Goal: Use online tool/utility: Utilize a website feature to perform a specific function

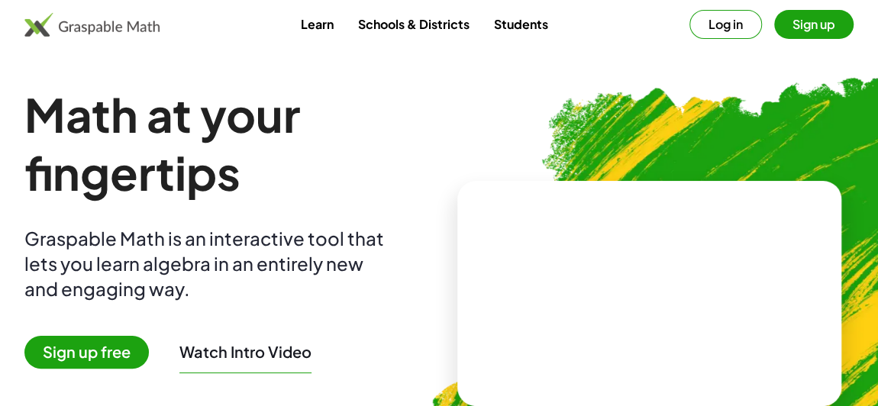
click at [705, 37] on button "Log in" at bounding box center [726, 24] width 73 height 29
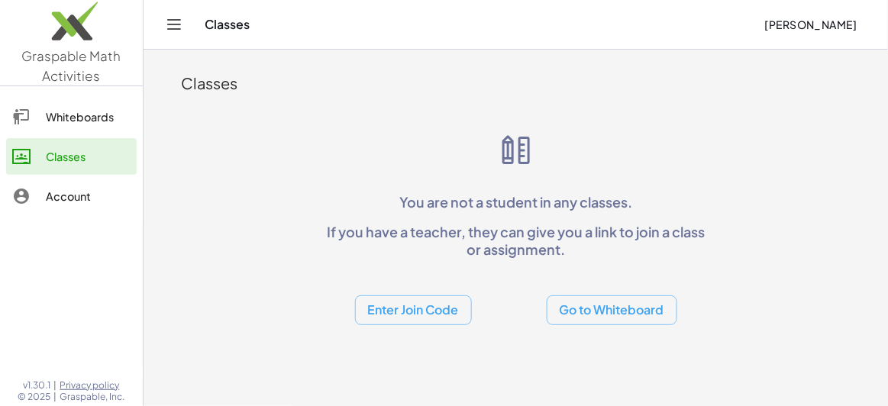
click at [115, 117] on div "Whiteboards" at bounding box center [88, 117] width 85 height 18
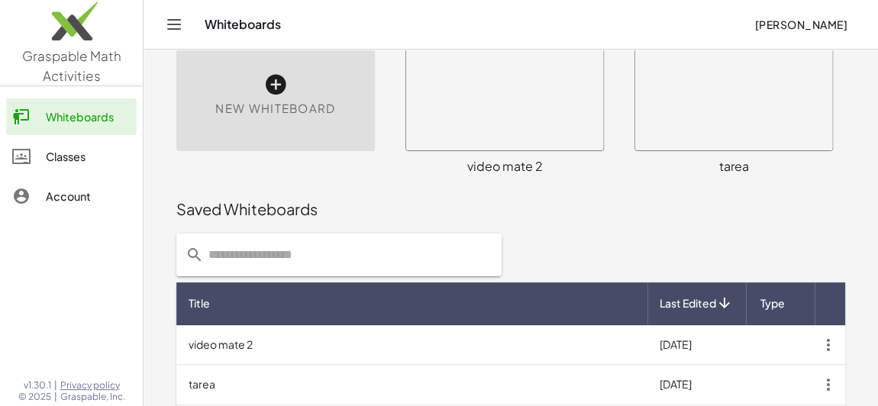
scroll to position [122, 0]
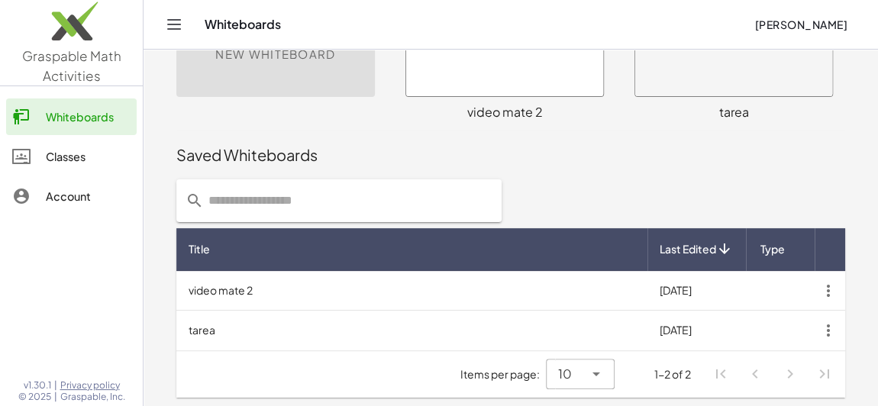
click at [540, 178] on div "Saved Whiteboards" at bounding box center [510, 155] width 669 height 49
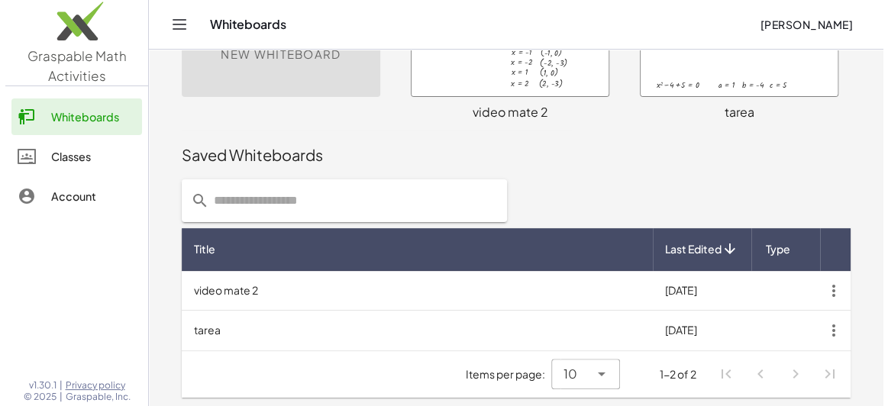
scroll to position [0, 0]
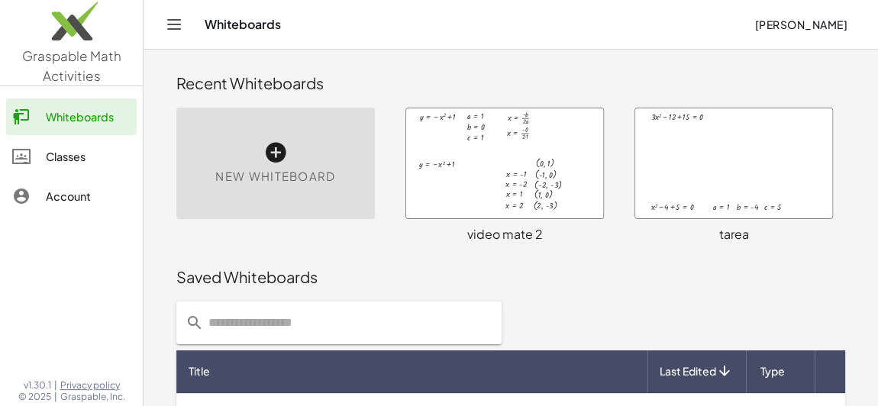
click at [550, 196] on div at bounding box center [504, 163] width 197 height 110
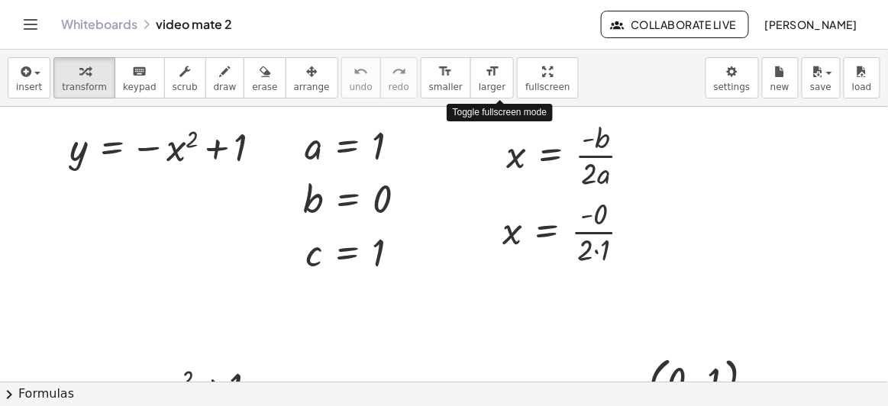
drag, startPoint x: 490, startPoint y: 86, endPoint x: 490, endPoint y: 146, distance: 60.3
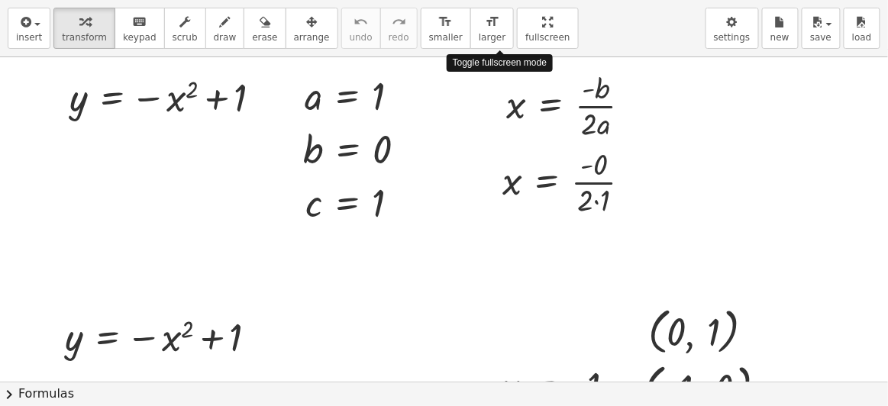
click at [490, 146] on div "insert select one: Math Expression Function Text Youtube Video Graphing Geometr…" at bounding box center [444, 203] width 888 height 406
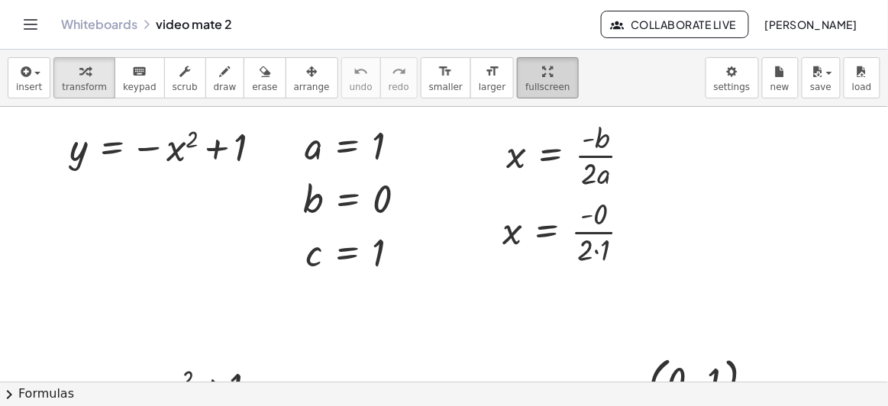
click at [543, 70] on icon "button" at bounding box center [548, 72] width 11 height 18
drag, startPoint x: 499, startPoint y: 82, endPoint x: 499, endPoint y: 143, distance: 60.3
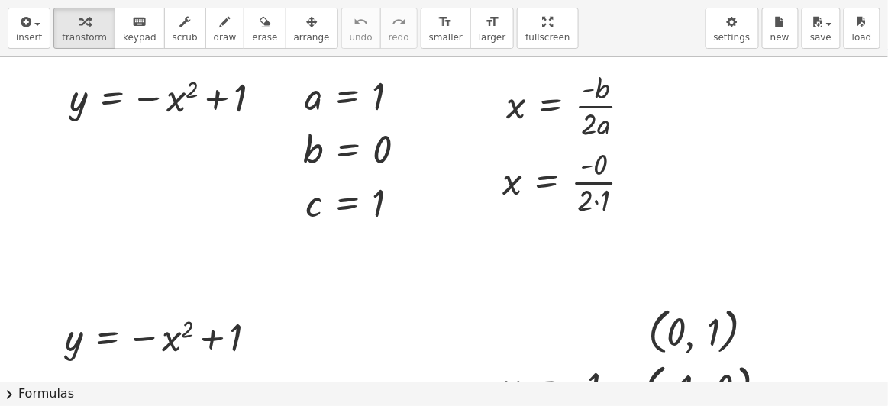
click at [499, 143] on div "insert select one: Math Expression Function Text Youtube Video Graphing Geometr…" at bounding box center [444, 203] width 888 height 406
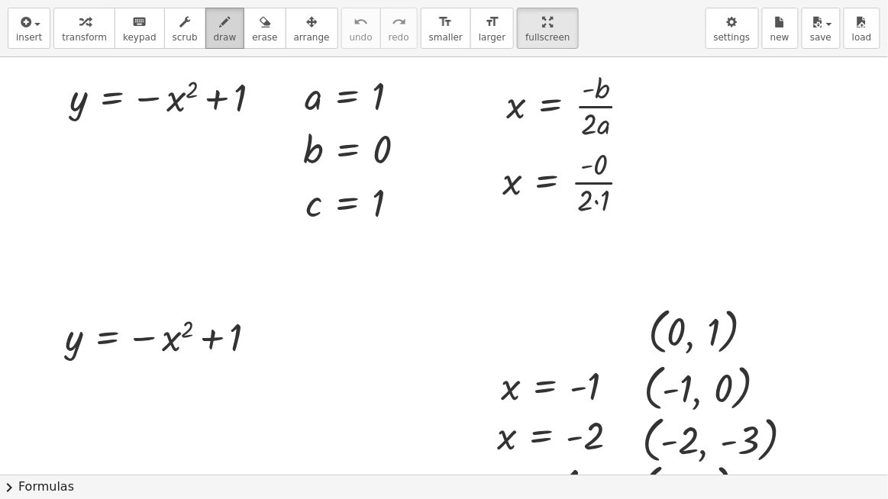
click at [214, 34] on span "draw" at bounding box center [225, 37] width 23 height 11
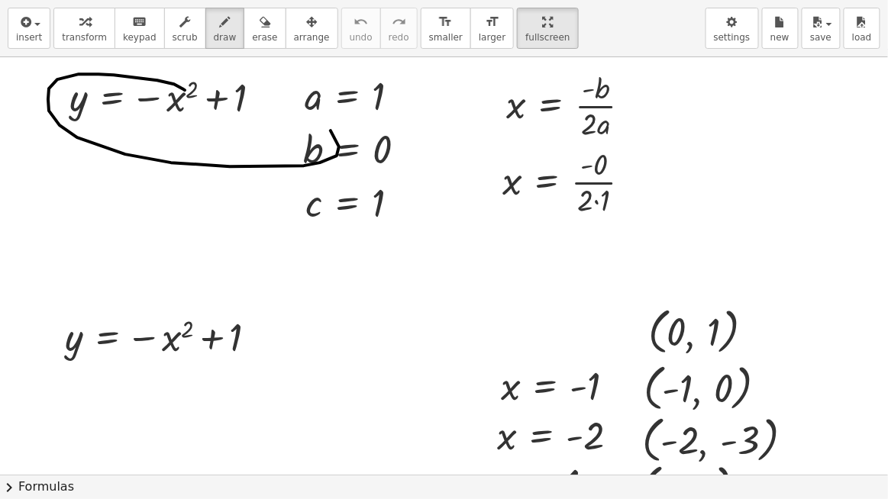
drag, startPoint x: 114, startPoint y: 74, endPoint x: 204, endPoint y: 99, distance: 93.6
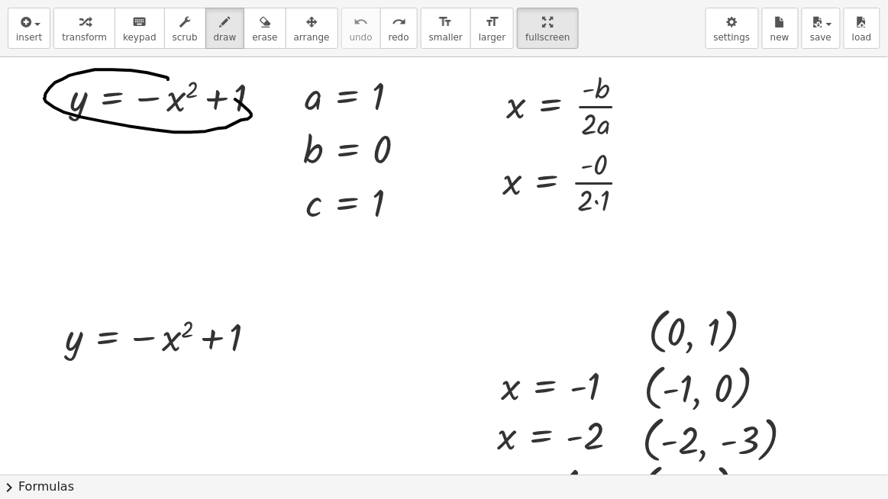
drag, startPoint x: 166, startPoint y: 76, endPoint x: 95, endPoint y: 69, distance: 72.2
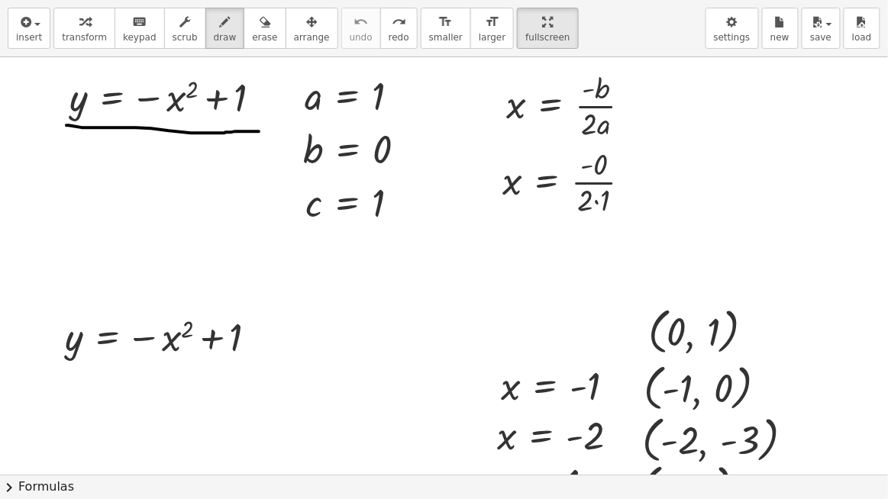
drag, startPoint x: 66, startPoint y: 124, endPoint x: 262, endPoint y: 131, distance: 195.6
drag, startPoint x: 75, startPoint y: 125, endPoint x: 267, endPoint y: 128, distance: 192.5
drag, startPoint x: 68, startPoint y: 124, endPoint x: 264, endPoint y: 128, distance: 196.3
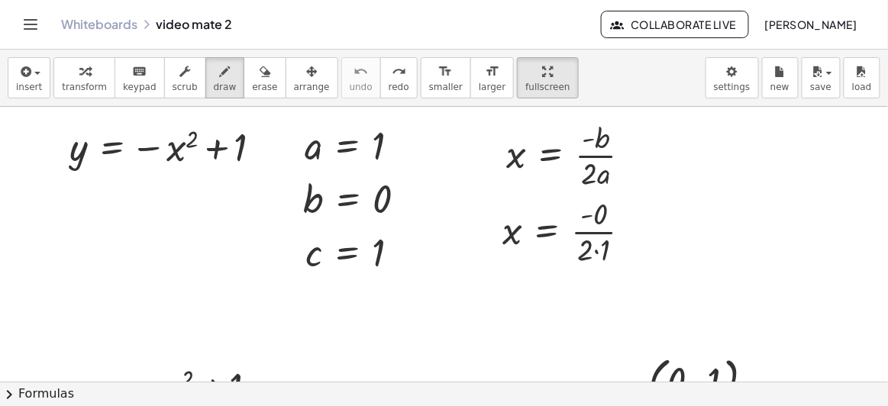
click at [525, 72] on div "button" at bounding box center [547, 71] width 44 height 18
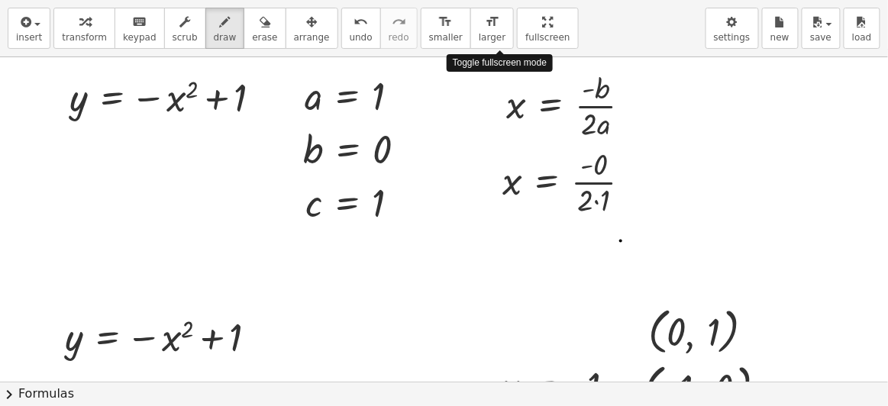
click at [496, 137] on div "insert select one: Math Expression Function Text Youtube Video Graphing Geometr…" at bounding box center [444, 203] width 888 height 406
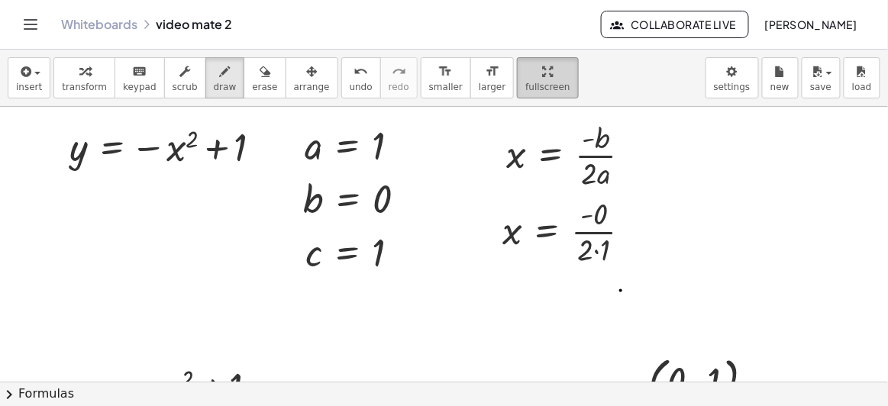
click at [525, 73] on div "button" at bounding box center [547, 71] width 44 height 18
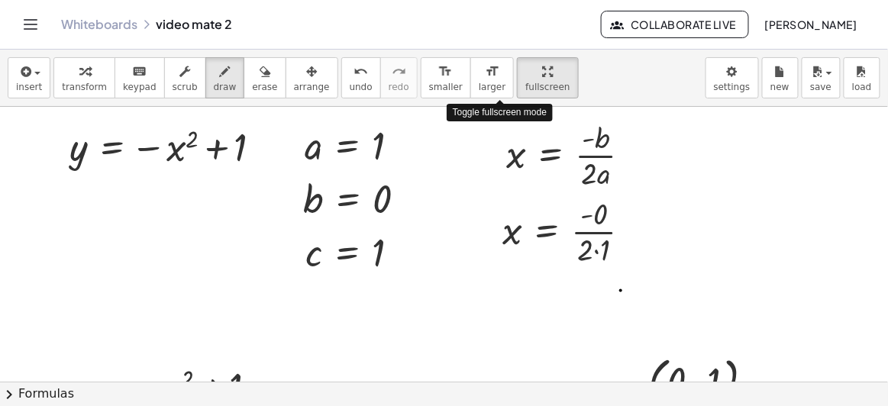
drag, startPoint x: 515, startPoint y: 66, endPoint x: 515, endPoint y: 127, distance: 60.3
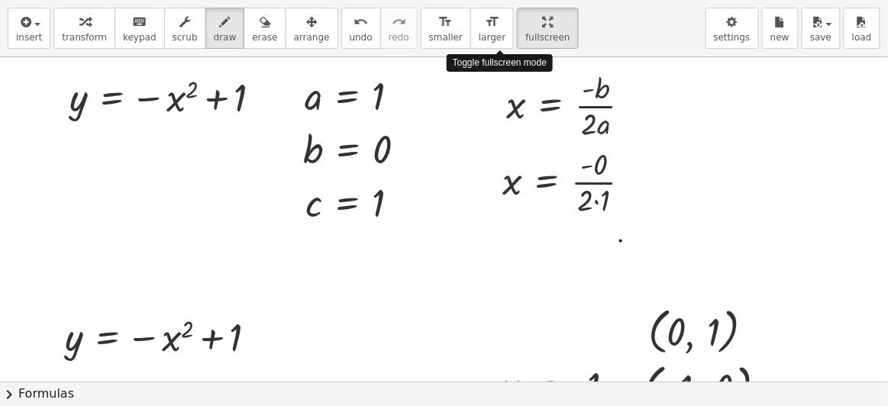
click at [515, 127] on div "insert select one: Math Expression Function Text Youtube Video Graphing Geometr…" at bounding box center [444, 203] width 888 height 406
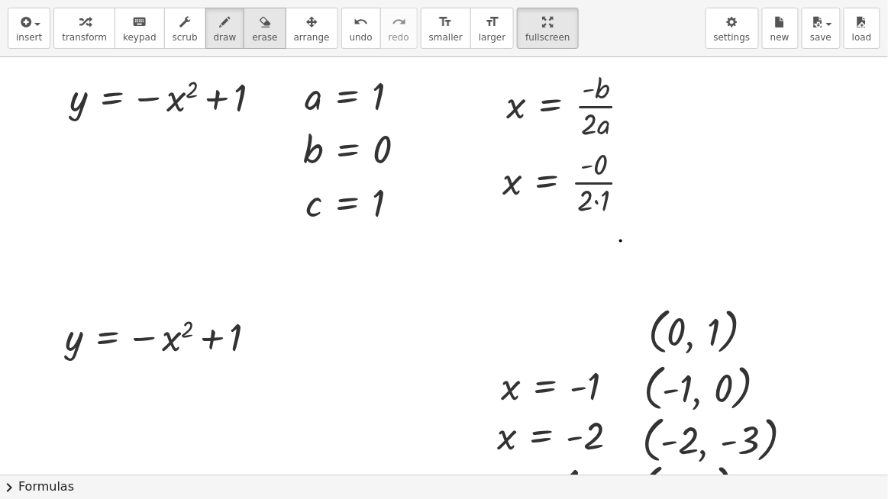
click at [252, 33] on span "erase" at bounding box center [264, 37] width 25 height 11
drag, startPoint x: 668, startPoint y: 244, endPoint x: 600, endPoint y: 263, distance: 71.5
click at [220, 21] on icon "button" at bounding box center [225, 22] width 11 height 18
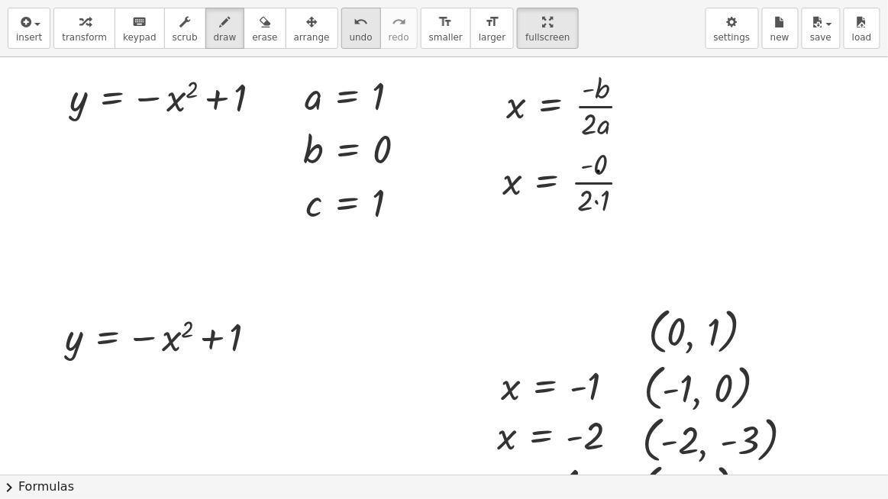
click at [354, 27] on icon "undo" at bounding box center [361, 22] width 15 height 18
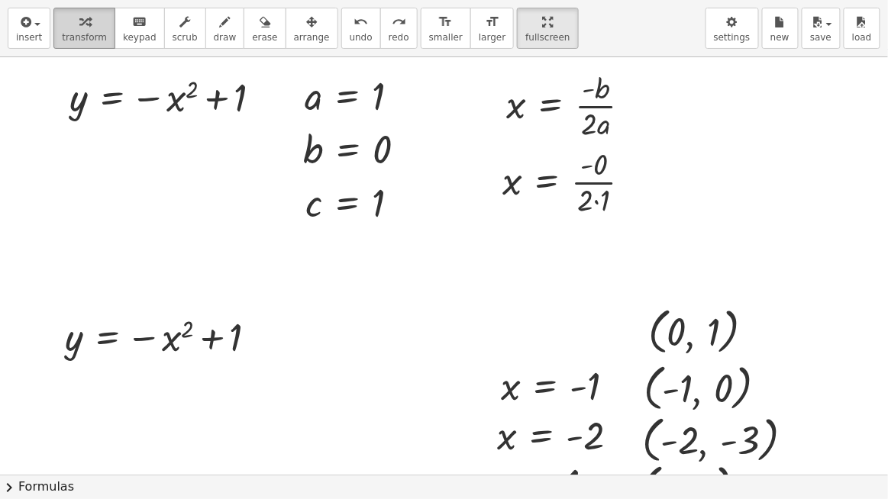
click at [92, 21] on div "button" at bounding box center [84, 21] width 45 height 18
click at [600, 170] on div at bounding box center [573, 181] width 156 height 76
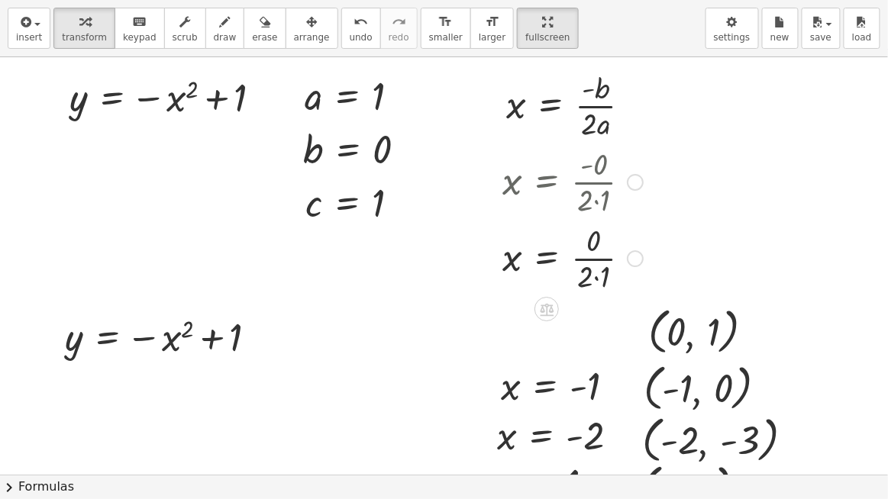
click at [596, 279] on div at bounding box center [573, 257] width 156 height 76
click at [588, 262] on div at bounding box center [573, 257] width 156 height 76
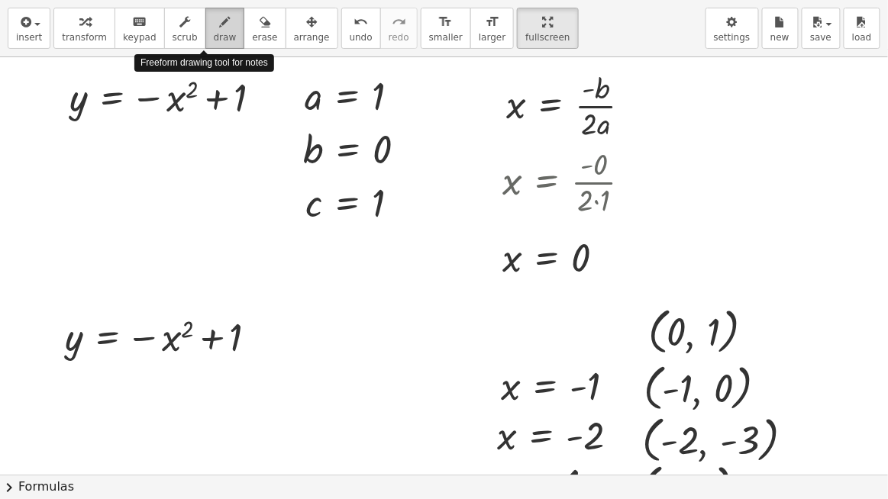
click at [214, 36] on span "draw" at bounding box center [225, 37] width 23 height 11
click at [214, 33] on span "draw" at bounding box center [225, 37] width 23 height 11
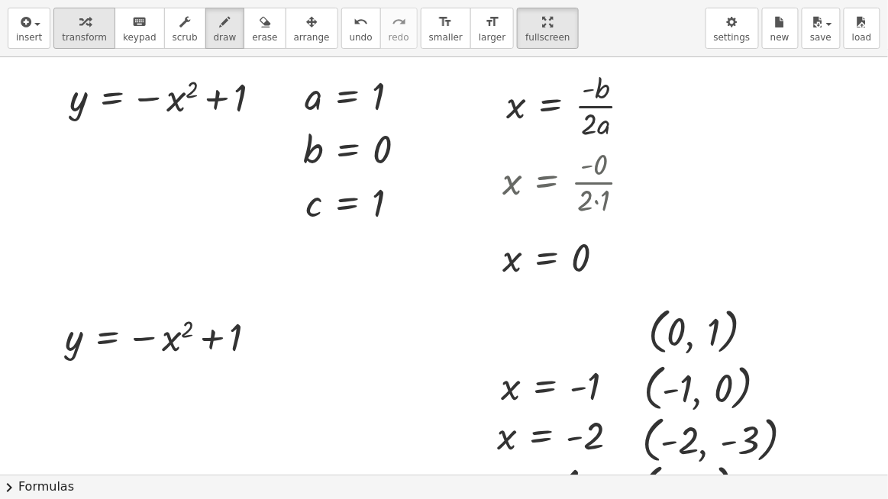
click at [70, 29] on div "button" at bounding box center [84, 21] width 45 height 18
click at [632, 177] on div at bounding box center [635, 182] width 17 height 17
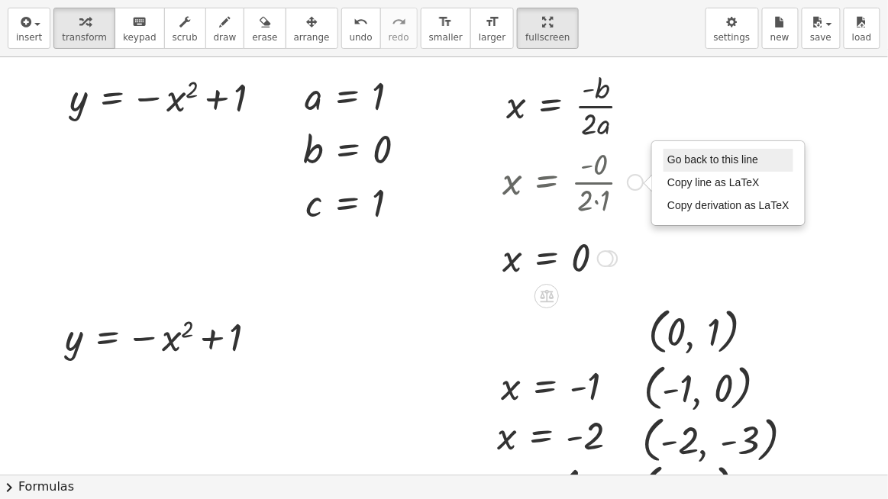
click at [715, 162] on span "Go back to this line" at bounding box center [712, 160] width 91 height 12
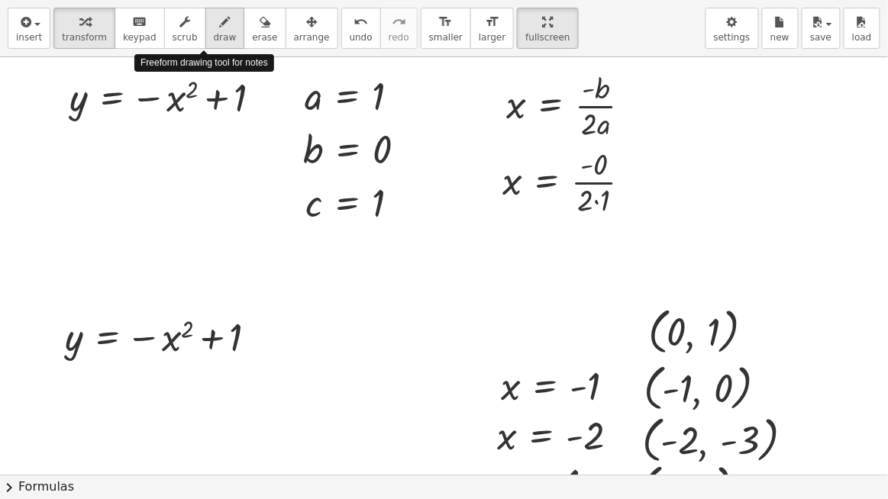
click at [220, 30] on icon "button" at bounding box center [225, 22] width 11 height 18
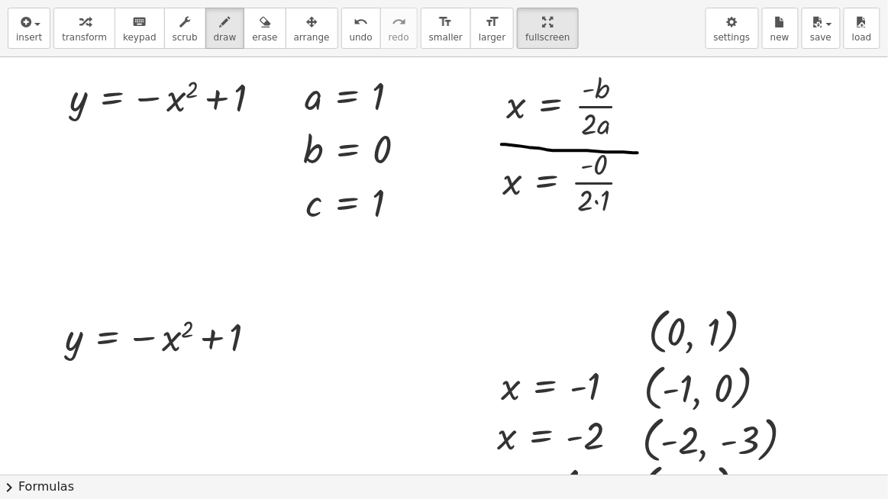
drag, startPoint x: 502, startPoint y: 144, endPoint x: 638, endPoint y: 152, distance: 137.0
click at [350, 32] on span "undo" at bounding box center [361, 37] width 23 height 11
drag, startPoint x: 509, startPoint y: 150, endPoint x: 606, endPoint y: 147, distance: 97.0
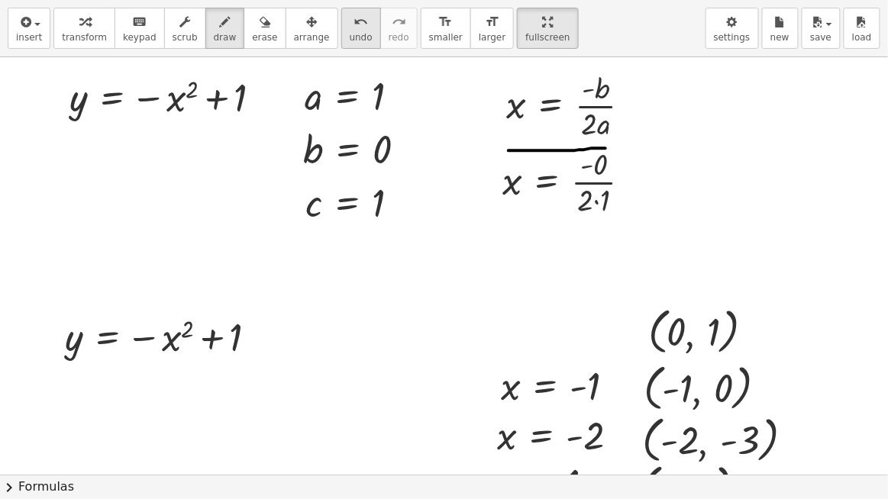
click at [350, 32] on span "undo" at bounding box center [361, 37] width 23 height 11
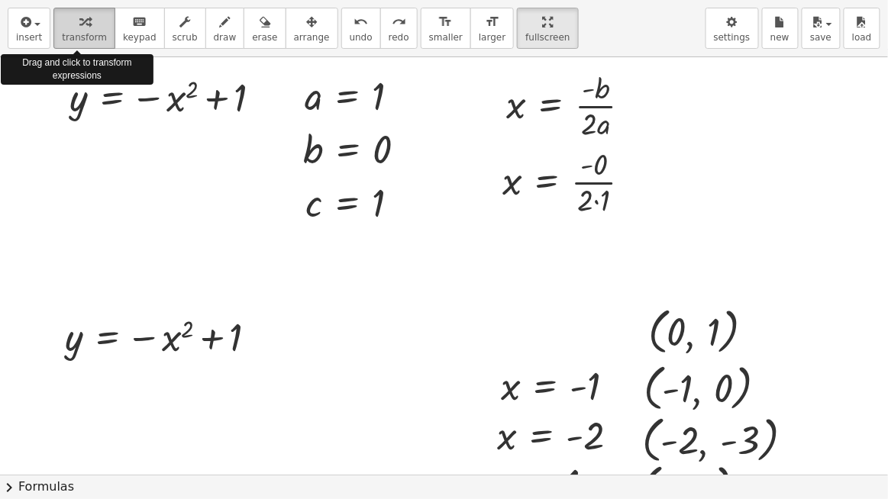
click at [91, 36] on span "transform" at bounding box center [84, 37] width 45 height 11
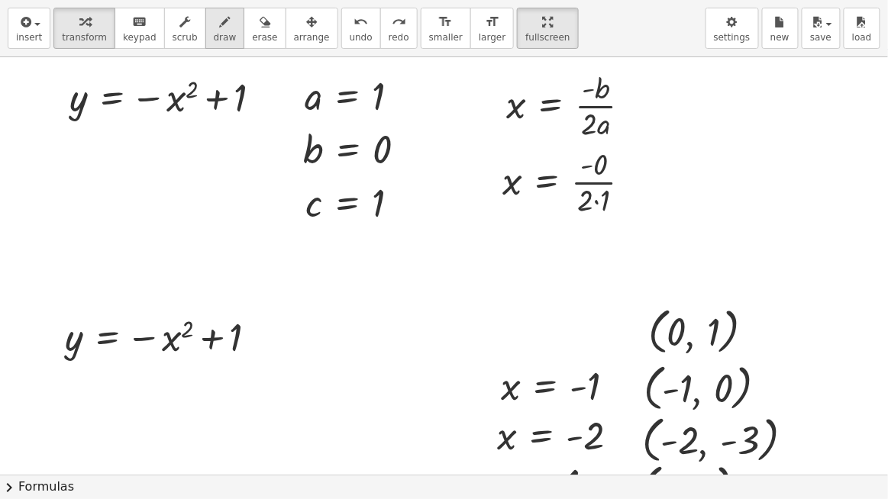
click at [214, 36] on span "draw" at bounding box center [225, 37] width 23 height 11
drag, startPoint x: 492, startPoint y: 154, endPoint x: 600, endPoint y: 140, distance: 108.7
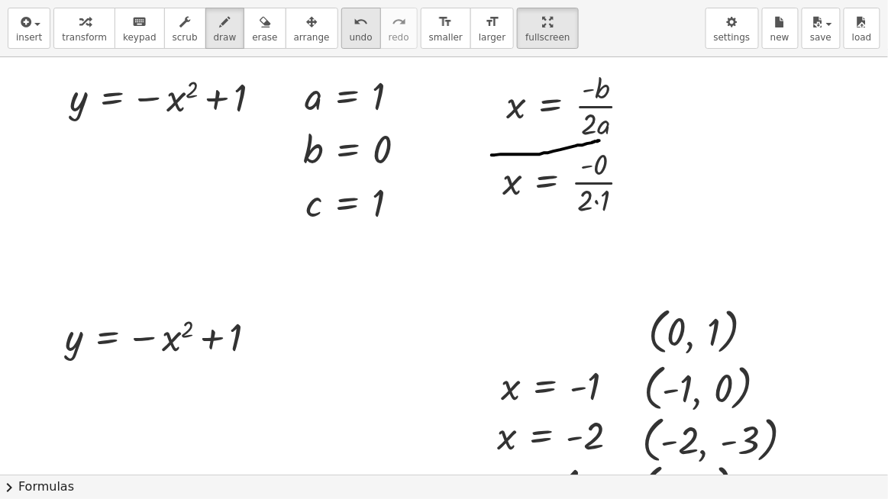
click at [350, 33] on span "undo" at bounding box center [361, 37] width 23 height 11
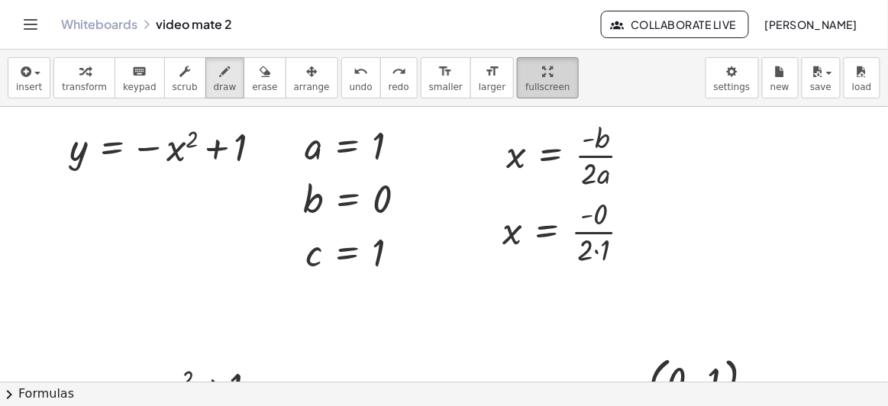
click at [525, 82] on span "fullscreen" at bounding box center [547, 87] width 44 height 11
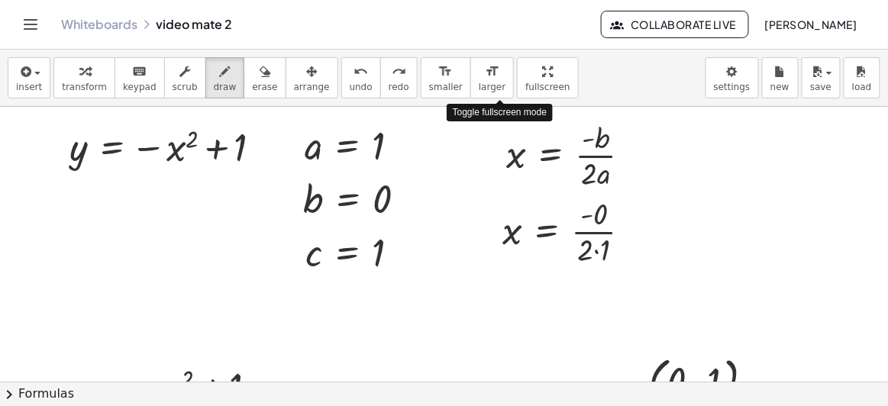
drag, startPoint x: 522, startPoint y: 78, endPoint x: 522, endPoint y: 140, distance: 61.9
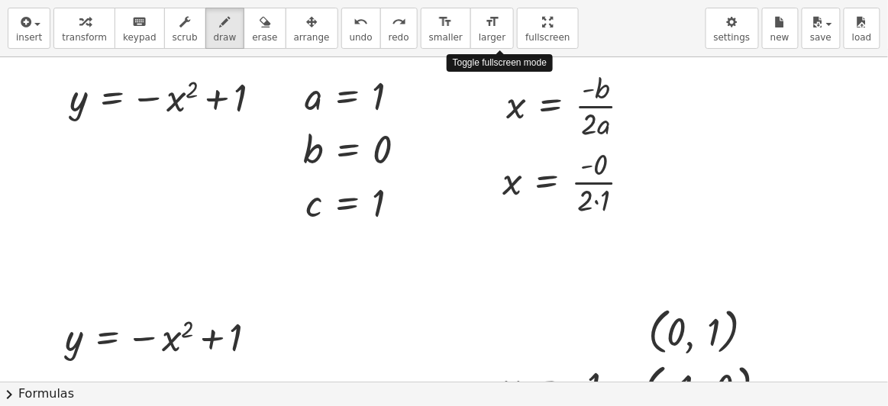
click at [522, 138] on div "insert select one: Math Expression Function Text Youtube Video Graphing Geometr…" at bounding box center [444, 203] width 888 height 406
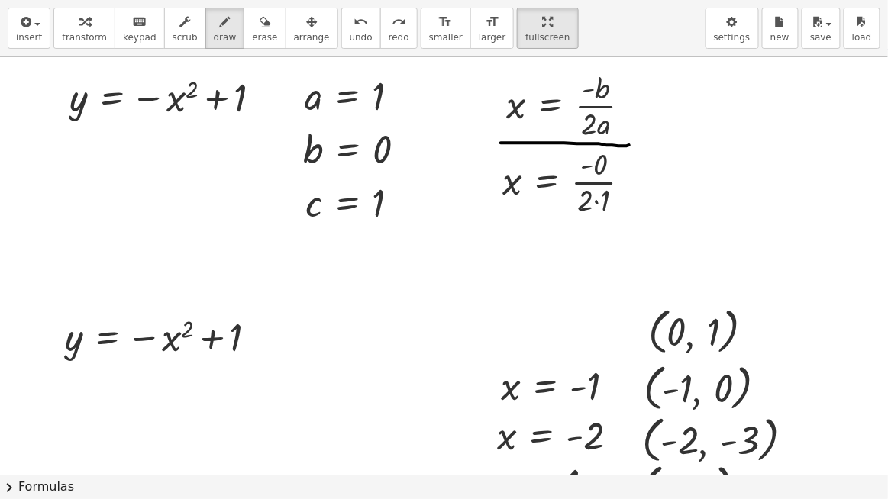
drag, startPoint x: 503, startPoint y: 142, endPoint x: 631, endPoint y: 147, distance: 128.4
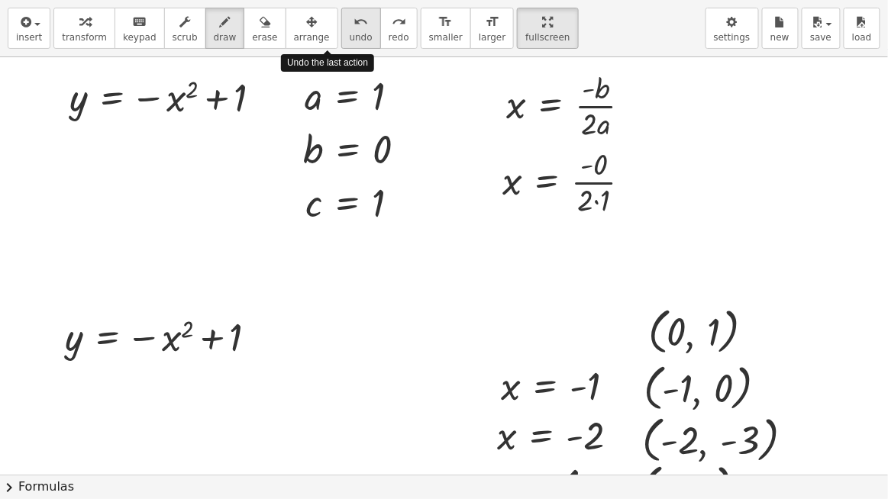
click at [341, 43] on button "undo undo" at bounding box center [361, 28] width 40 height 41
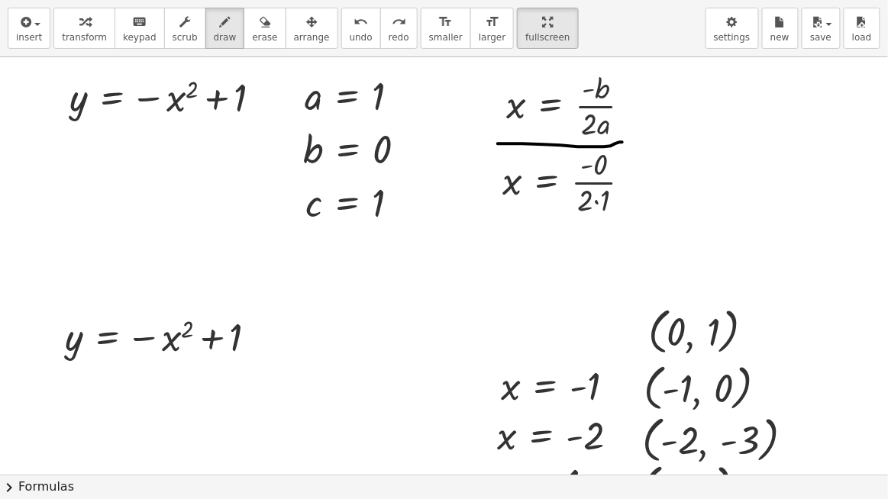
drag, startPoint x: 498, startPoint y: 143, endPoint x: 531, endPoint y: 128, distance: 36.2
click at [350, 34] on span "undo" at bounding box center [361, 37] width 23 height 11
drag, startPoint x: 503, startPoint y: 136, endPoint x: 610, endPoint y: 150, distance: 108.6
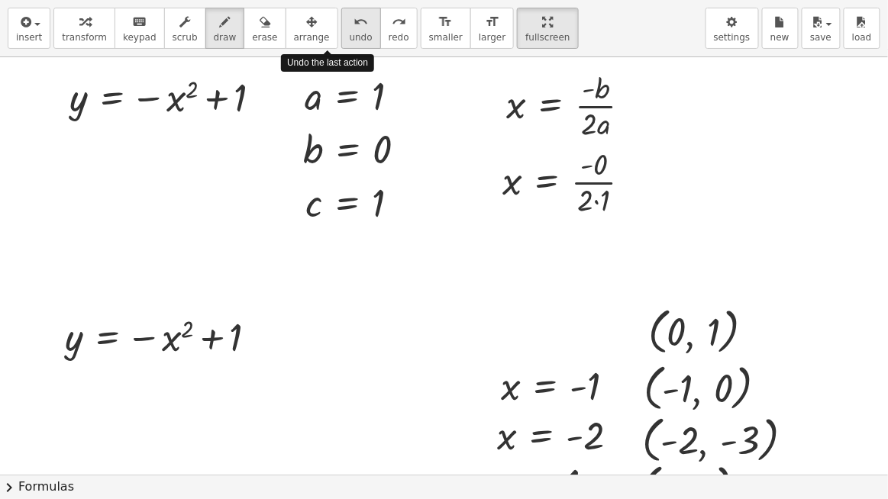
click at [354, 29] on icon "undo" at bounding box center [361, 22] width 15 height 18
click at [350, 32] on span "undo" at bounding box center [361, 37] width 23 height 11
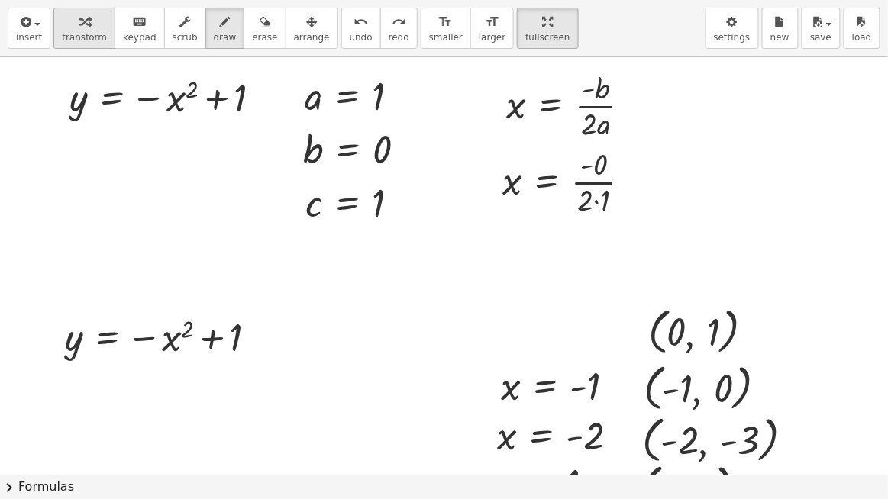
click at [81, 18] on icon "button" at bounding box center [84, 22] width 11 height 18
click at [601, 164] on div at bounding box center [573, 181] width 156 height 76
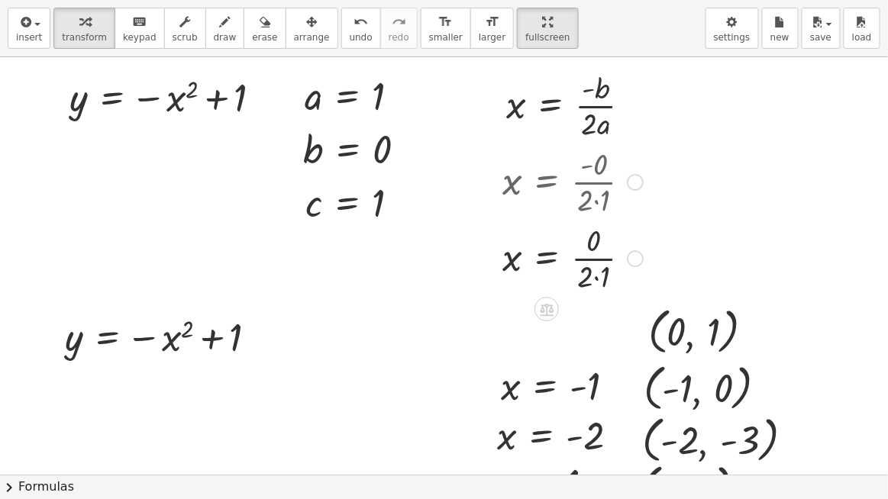
click at [595, 278] on div at bounding box center [573, 257] width 156 height 76
click at [583, 260] on div at bounding box center [573, 257] width 156 height 76
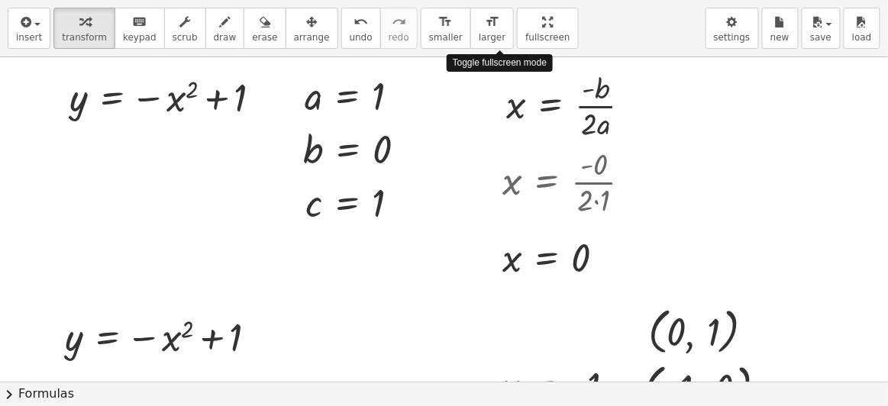
drag, startPoint x: 487, startPoint y: 31, endPoint x: 487, endPoint y: -30, distance: 60.3
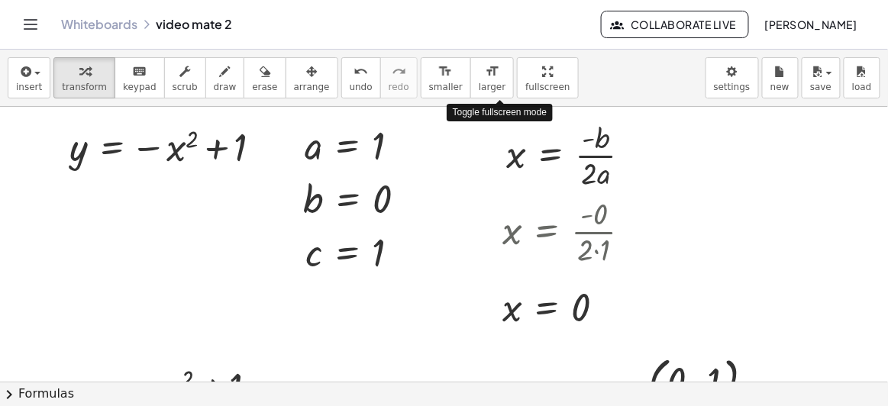
click at [487, 0] on html "Graspable Math Activities Whiteboards Classes Account v1.30.1 | Privacy policy …" at bounding box center [444, 203] width 888 height 406
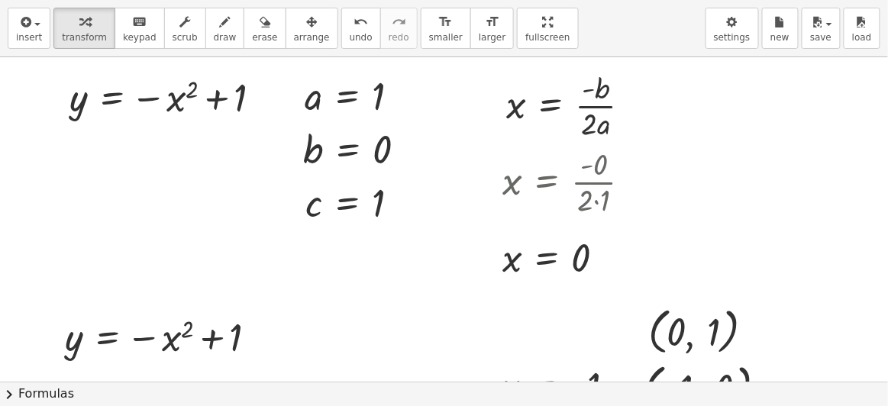
click at [490, 132] on div "insert select one: Math Expression Function Text Youtube Video Graphing Geometr…" at bounding box center [444, 203] width 888 height 406
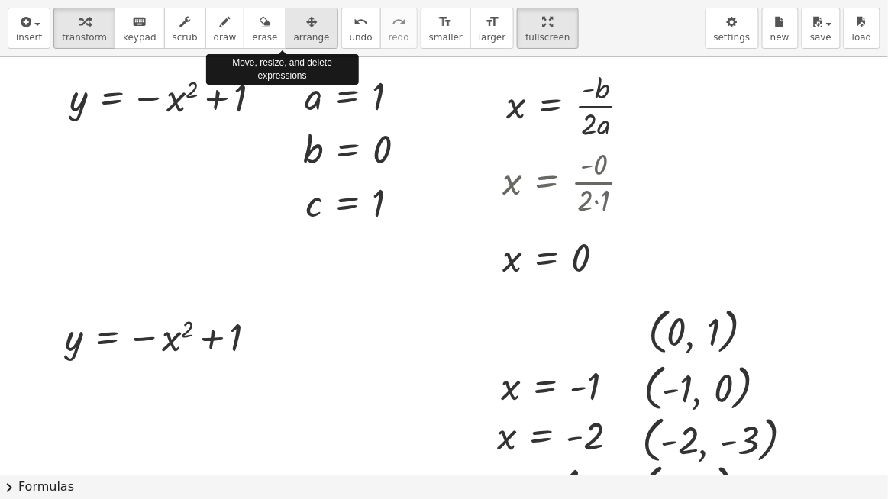
click at [288, 30] on button "arrange" at bounding box center [312, 28] width 53 height 41
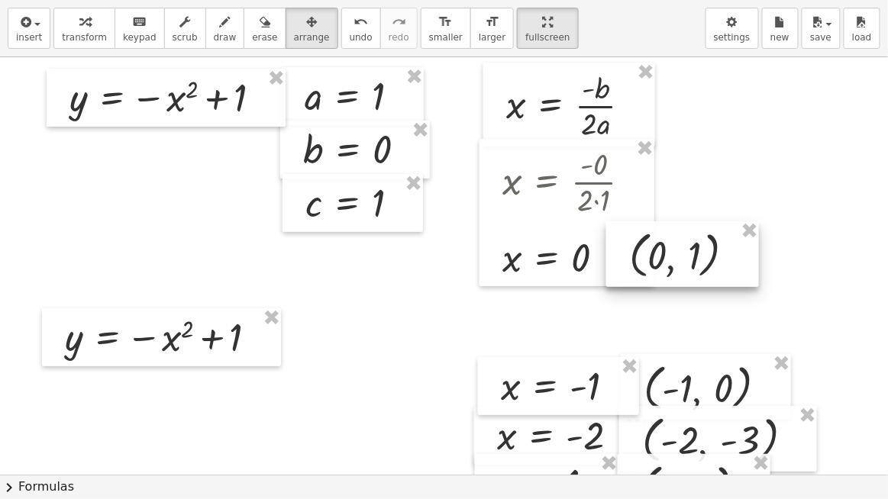
drag, startPoint x: 665, startPoint y: 322, endPoint x: 646, endPoint y: 245, distance: 78.7
click at [646, 245] on div at bounding box center [682, 254] width 153 height 66
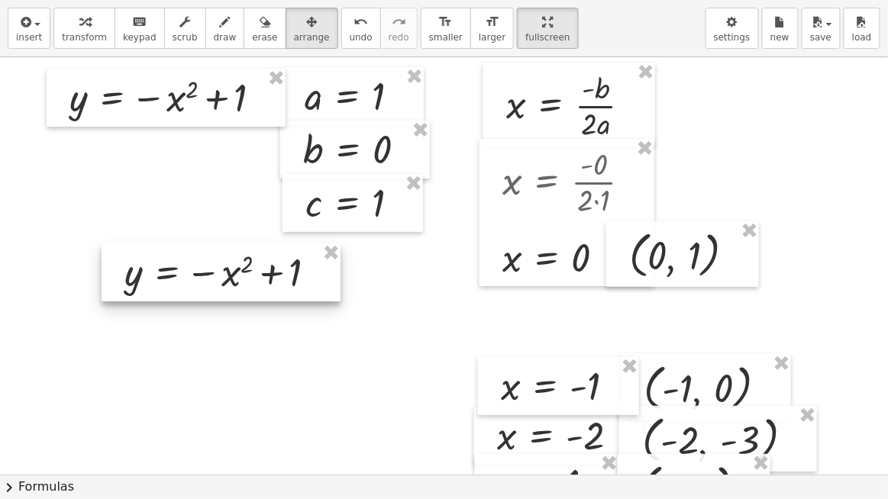
drag, startPoint x: 256, startPoint y: 332, endPoint x: 315, endPoint y: 267, distance: 87.6
click at [315, 267] on div at bounding box center [221, 273] width 239 height 58
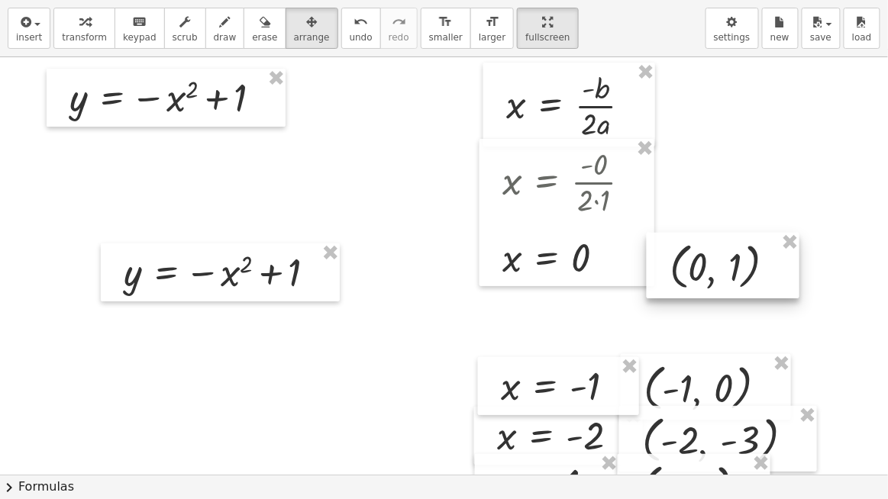
drag, startPoint x: 645, startPoint y: 262, endPoint x: 686, endPoint y: 273, distance: 42.1
click at [686, 273] on div at bounding box center [723, 266] width 153 height 66
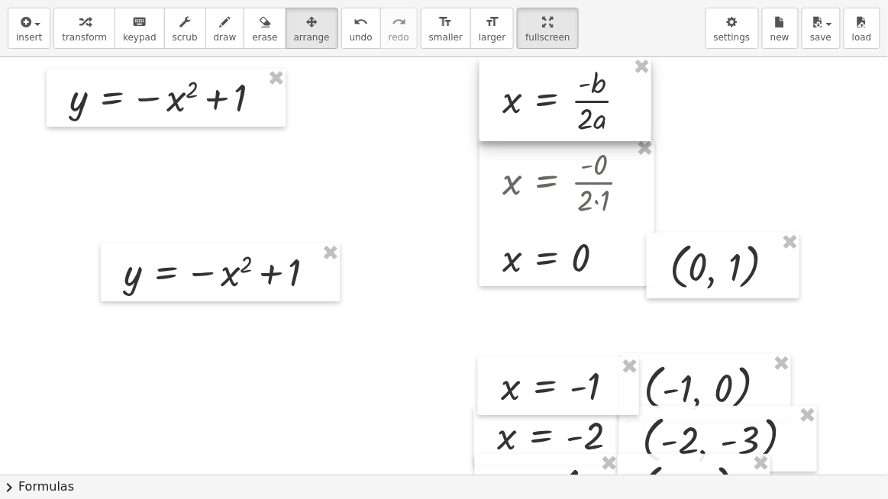
drag, startPoint x: 587, startPoint y: 86, endPoint x: 583, endPoint y: 72, distance: 15.0
click at [583, 72] on div at bounding box center [566, 99] width 172 height 84
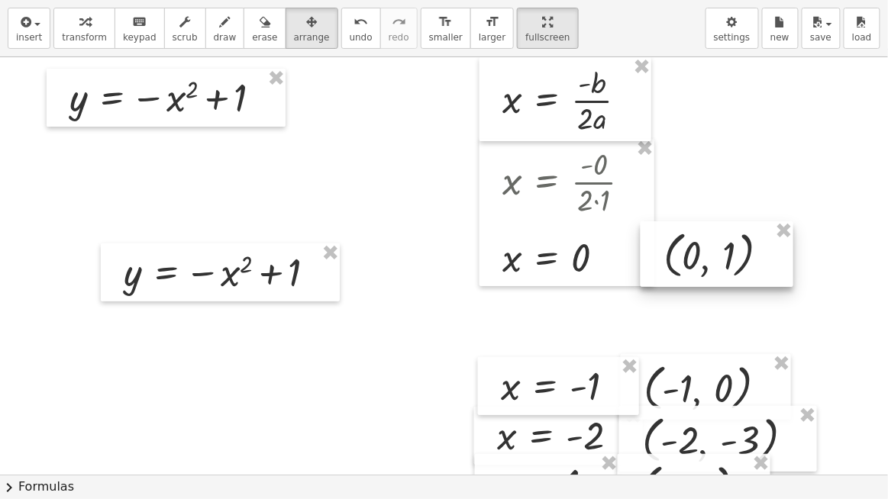
drag, startPoint x: 713, startPoint y: 271, endPoint x: 707, endPoint y: 260, distance: 13.0
click at [707, 260] on div at bounding box center [717, 254] width 153 height 66
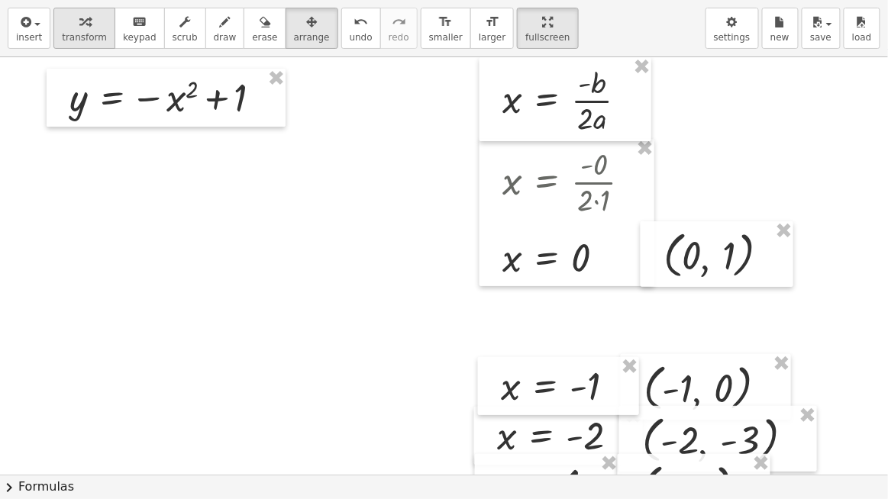
click at [93, 18] on div "button" at bounding box center [84, 21] width 45 height 18
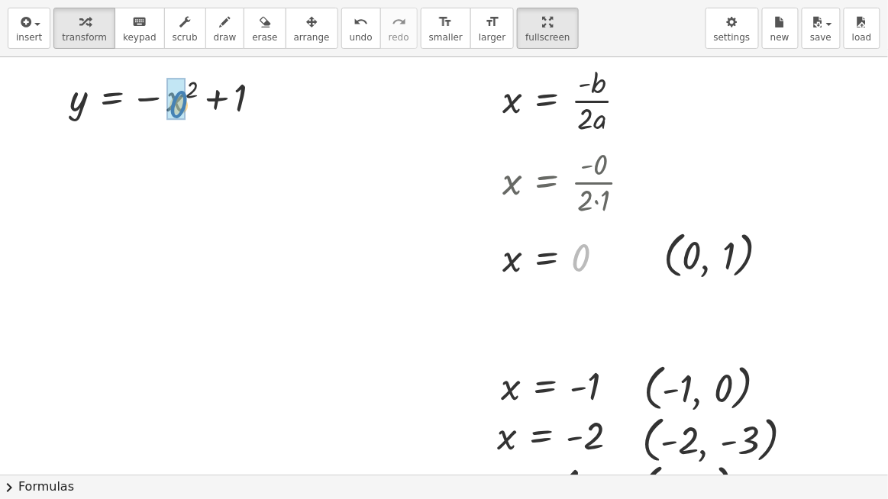
drag, startPoint x: 585, startPoint y: 268, endPoint x: 182, endPoint y: 118, distance: 430.1
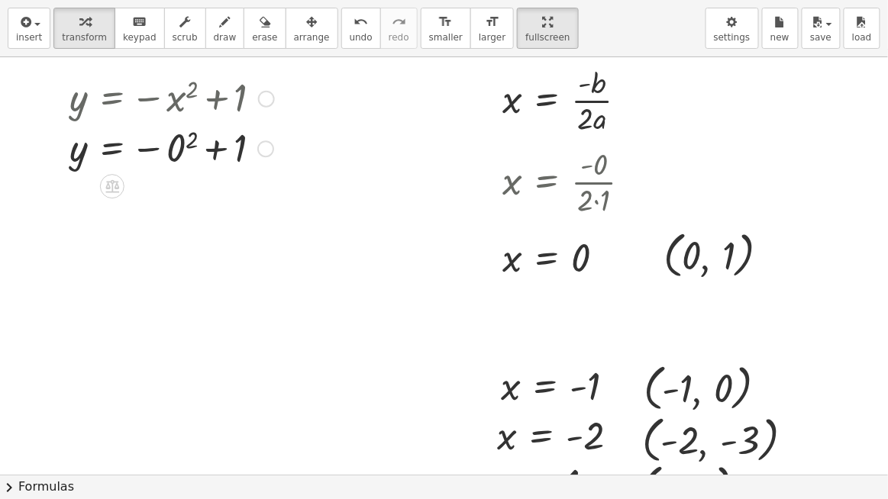
click at [187, 147] on div at bounding box center [172, 148] width 220 height 50
click at [165, 199] on div at bounding box center [172, 198] width 220 height 50
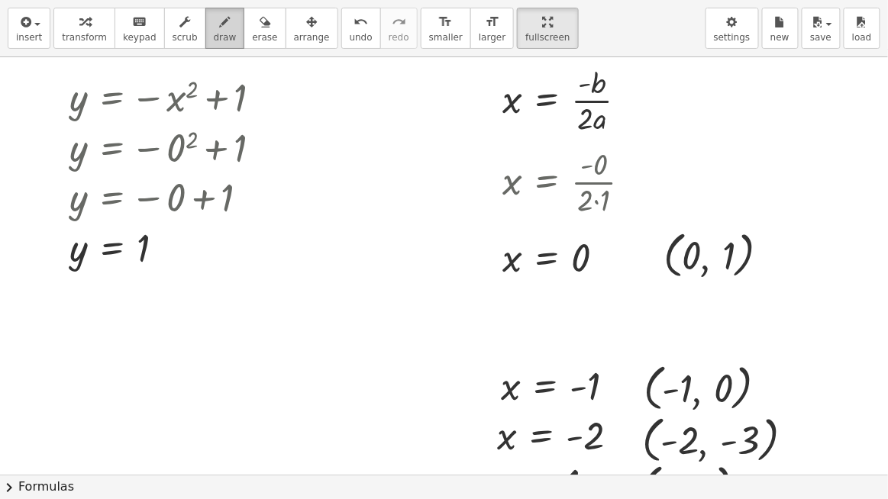
click at [205, 46] on button "draw" at bounding box center [225, 28] width 40 height 41
drag, startPoint x: 579, startPoint y: 285, endPoint x: 679, endPoint y: 280, distance: 100.1
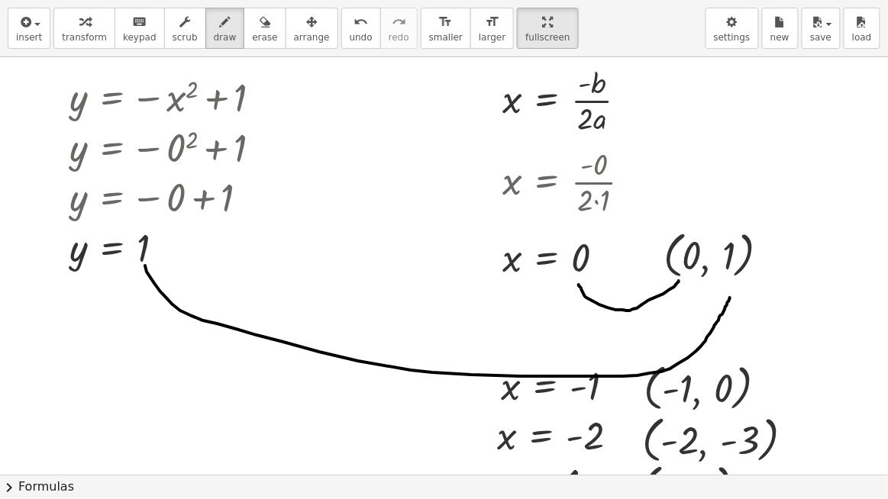
drag, startPoint x: 145, startPoint y: 265, endPoint x: 731, endPoint y: 295, distance: 586.5
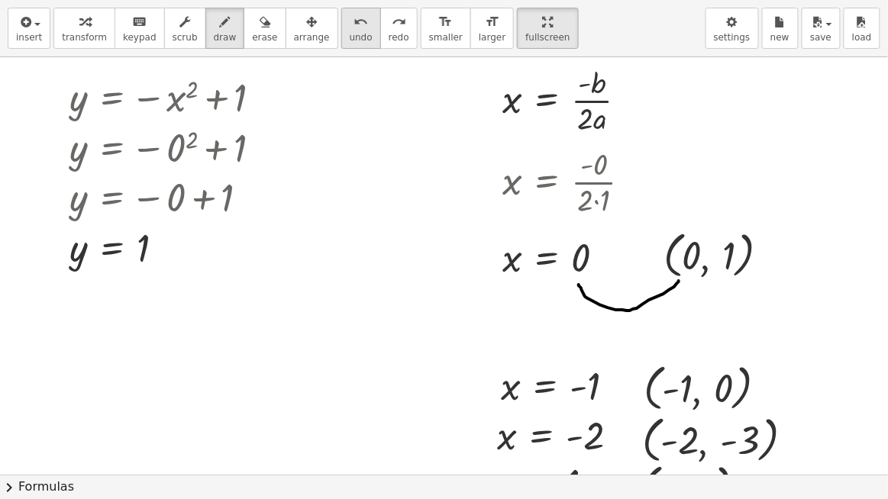
click at [350, 37] on span "undo" at bounding box center [361, 37] width 23 height 11
click at [350, 33] on span "undo" at bounding box center [361, 37] width 23 height 11
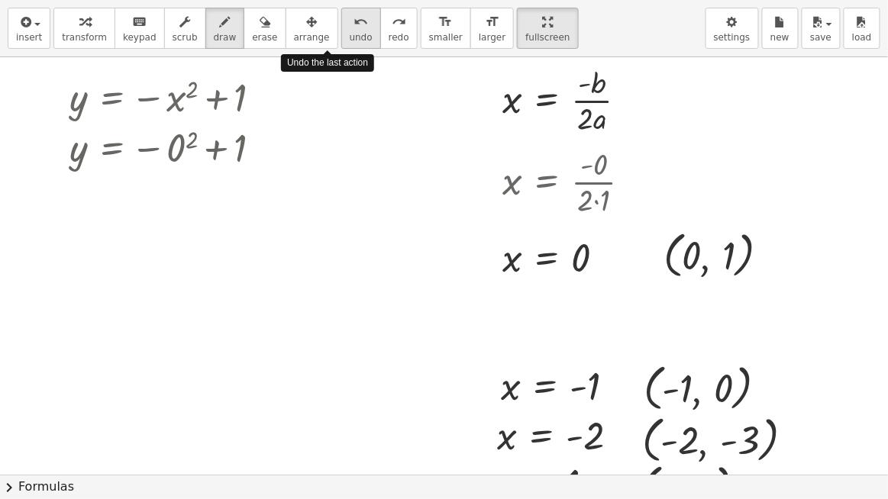
click at [350, 33] on span "undo" at bounding box center [361, 37] width 23 height 11
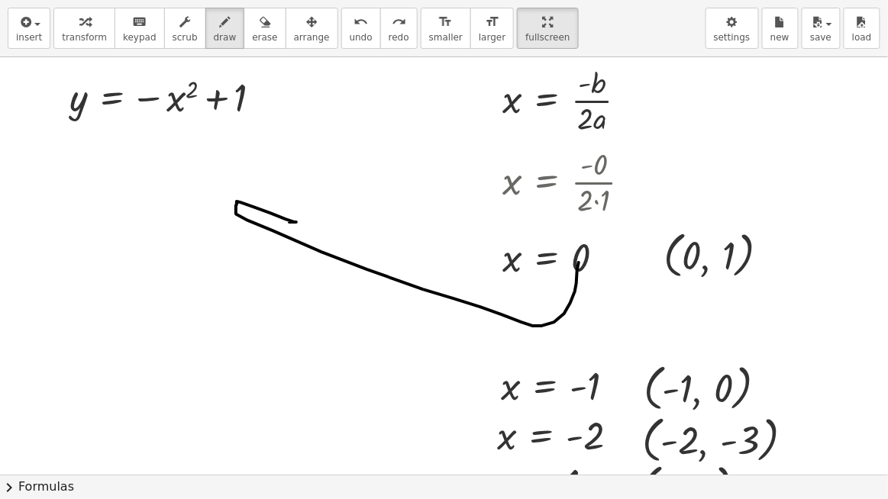
drag, startPoint x: 579, startPoint y: 263, endPoint x: 287, endPoint y: 210, distance: 296.5
click at [350, 25] on div "undo" at bounding box center [361, 21] width 23 height 18
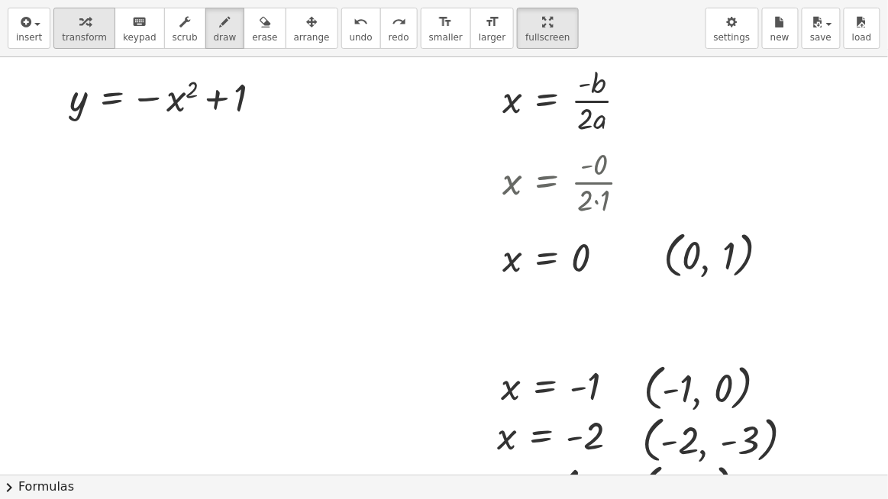
click at [83, 35] on span "transform" at bounding box center [84, 37] width 45 height 11
drag, startPoint x: 581, startPoint y: 262, endPoint x: 186, endPoint y: 114, distance: 422.4
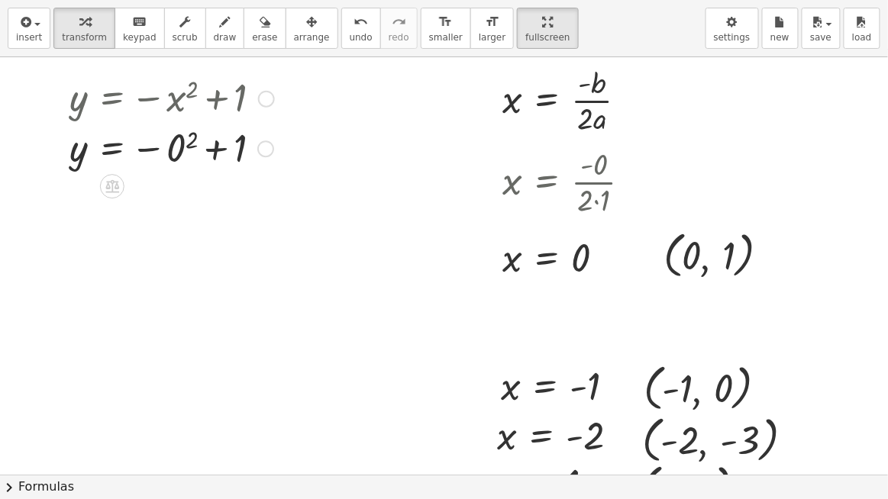
click at [190, 149] on div at bounding box center [172, 148] width 220 height 50
click at [190, 205] on div at bounding box center [172, 198] width 220 height 50
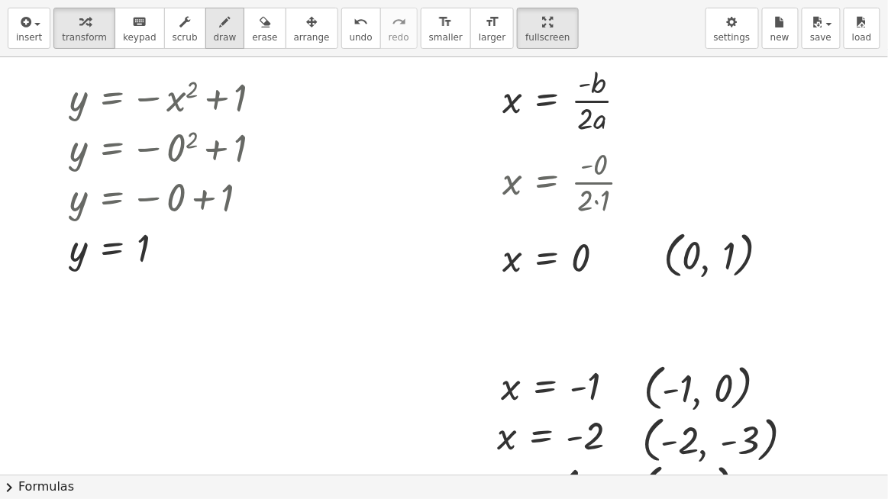
click at [214, 33] on span "draw" at bounding box center [225, 37] width 23 height 11
drag, startPoint x: 577, startPoint y: 278, endPoint x: 679, endPoint y: 281, distance: 101.6
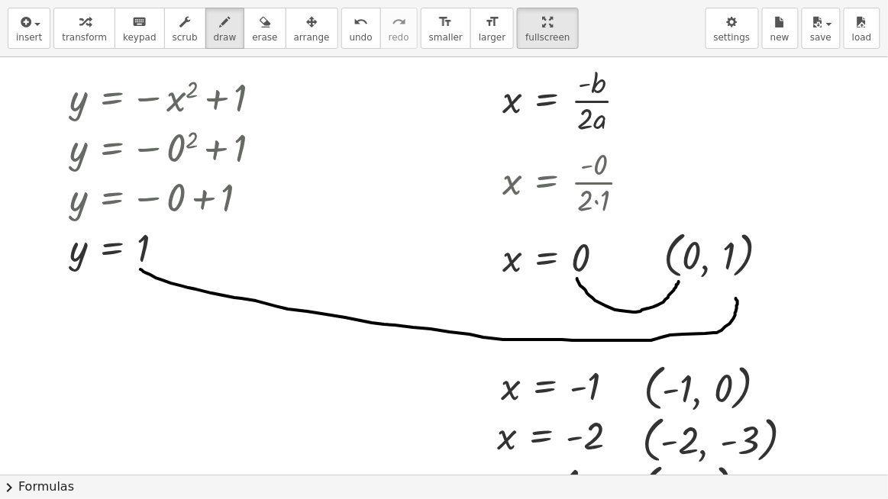
drag, startPoint x: 141, startPoint y: 269, endPoint x: 735, endPoint y: 299, distance: 595.7
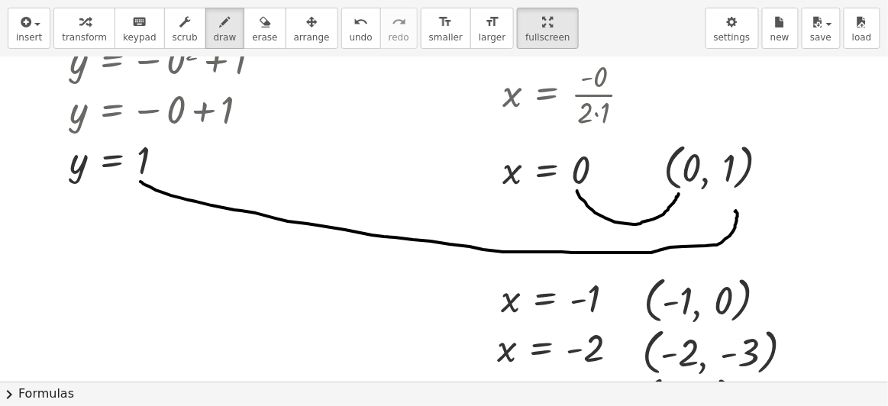
scroll to position [69, 0]
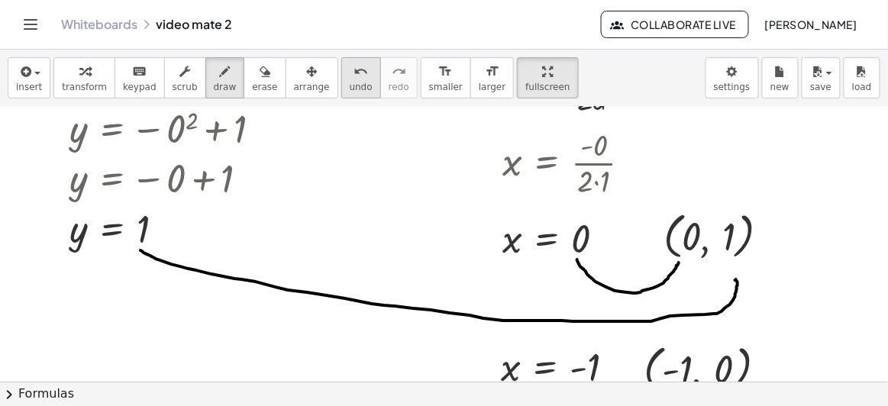
click at [341, 87] on button "undo undo" at bounding box center [361, 77] width 40 height 41
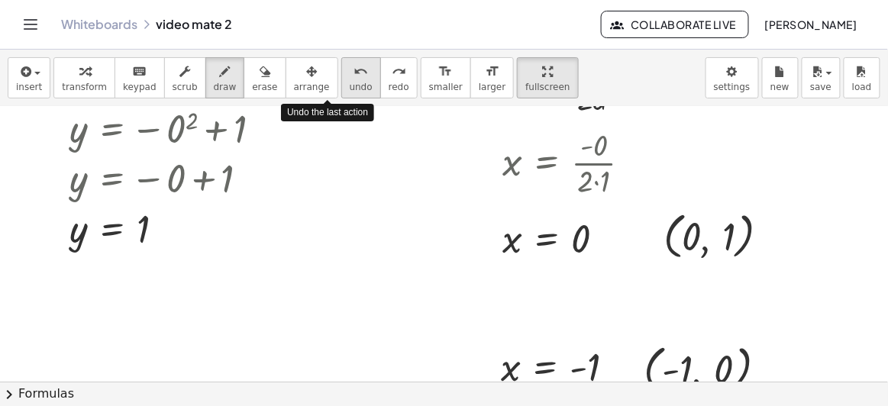
click at [341, 87] on button "undo undo" at bounding box center [361, 77] width 40 height 41
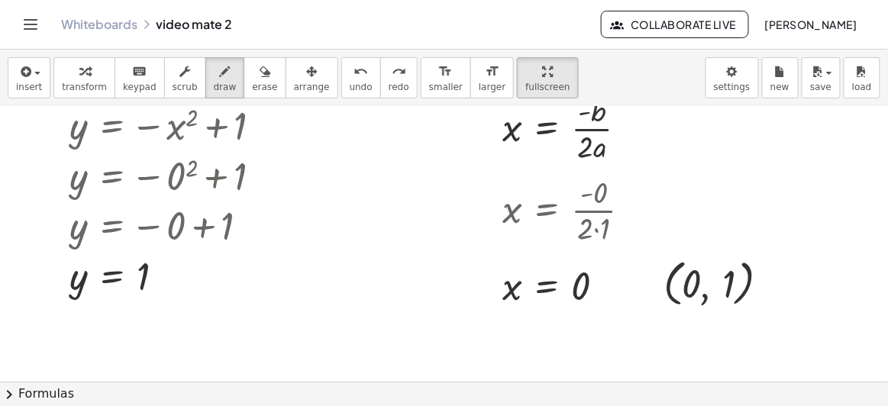
scroll to position [0, 0]
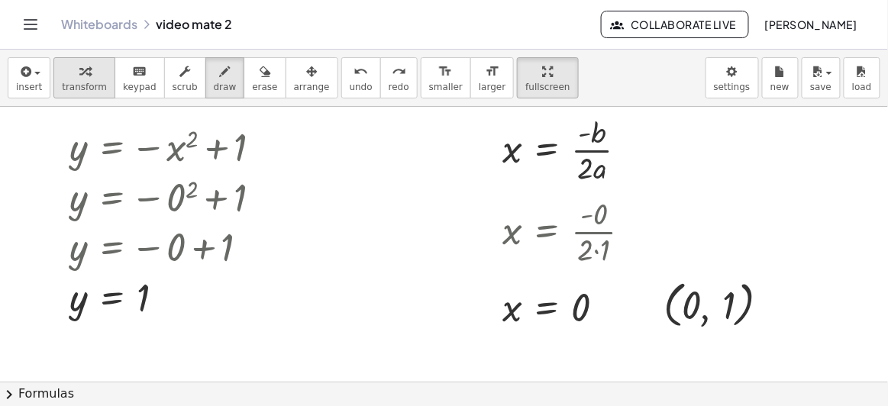
click at [79, 63] on icon "button" at bounding box center [84, 72] width 11 height 18
